Goal: Task Accomplishment & Management: Manage account settings

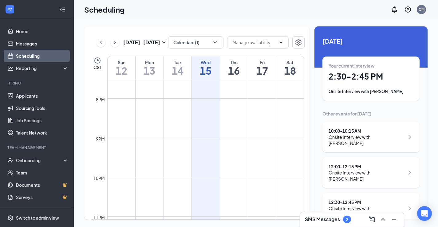
scroll to position [96, 0]
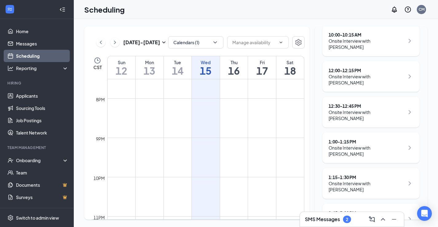
click at [358, 216] on div "Onsite Interview with [PERSON_NAME]" at bounding box center [367, 222] width 76 height 12
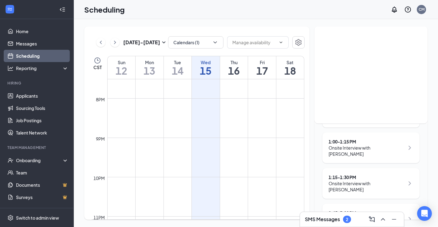
click at [352, 216] on div "Onsite Interview with [PERSON_NAME]" at bounding box center [367, 222] width 76 height 12
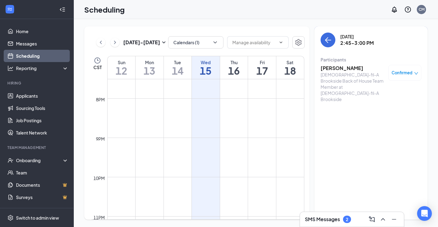
click at [345, 74] on div "[DEMOGRAPHIC_DATA]-fil-A Brookside Back of House Team Member at [DEMOGRAPHIC_DA…" at bounding box center [353, 87] width 65 height 31
click at [341, 69] on h3 "[PERSON_NAME]" at bounding box center [353, 68] width 65 height 7
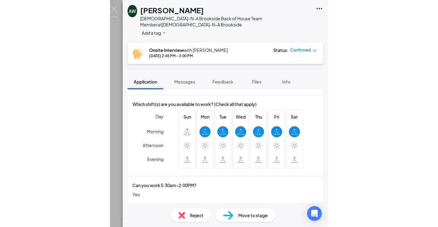
scroll to position [472, 0]
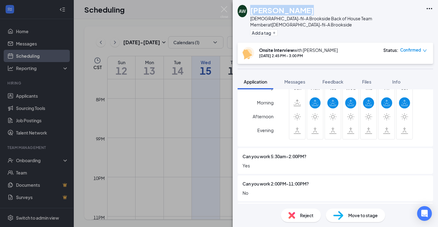
drag, startPoint x: 303, startPoint y: 8, endPoint x: 250, endPoint y: 11, distance: 53.3
click at [250, 11] on div "AW [PERSON_NAME] [DEMOGRAPHIC_DATA]-fil-A Brookside Back of House Team Member a…" at bounding box center [330, 21] width 185 height 33
click at [18, 98] on div "AW [PERSON_NAME] [DEMOGRAPHIC_DATA]-fil-A Brookside Back of House Team Member a…" at bounding box center [219, 113] width 438 height 227
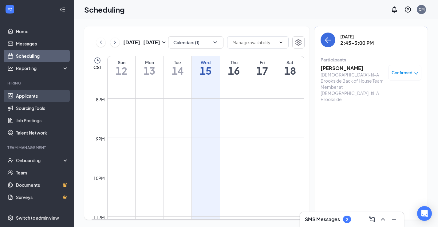
click at [27, 97] on link "Applicants" at bounding box center [42, 96] width 53 height 12
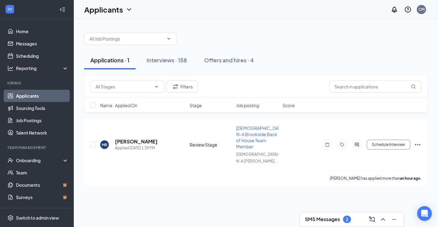
click at [27, 97] on link "Applicants" at bounding box center [42, 96] width 53 height 12
